Goal: Find specific page/section: Find specific page/section

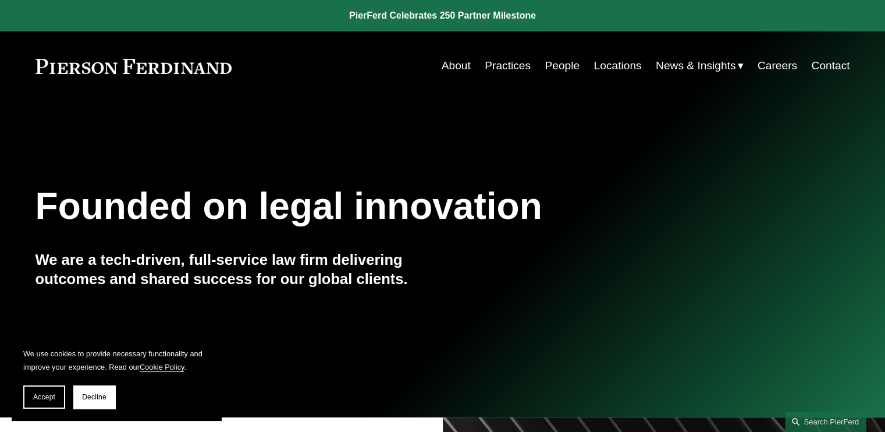
click at [787, 67] on link "Careers" at bounding box center [778, 66] width 40 height 22
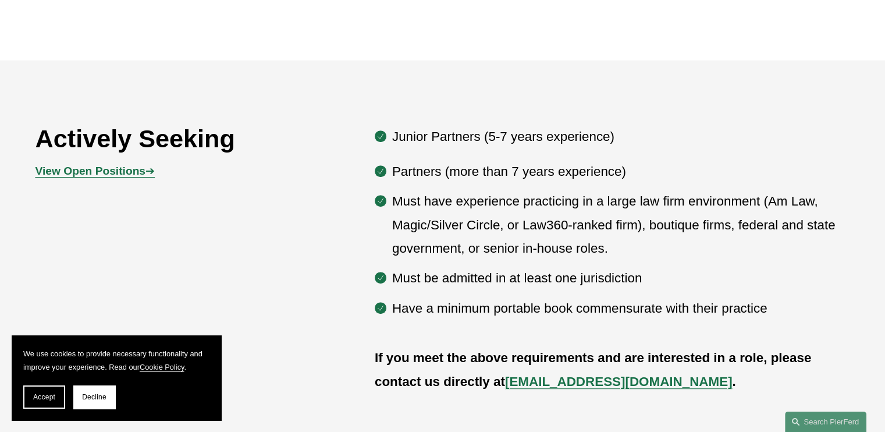
scroll to position [558, 0]
click at [120, 173] on strong "View Open Positions" at bounding box center [90, 171] width 110 height 12
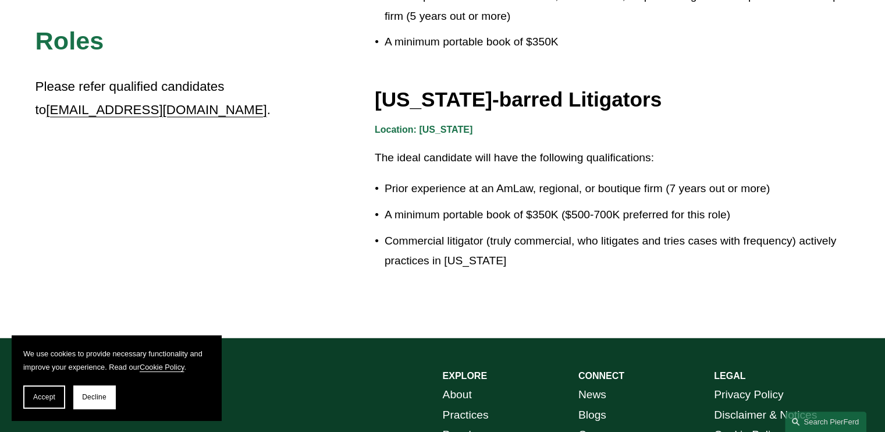
scroll to position [2016, 0]
